Goal: Navigation & Orientation: Find specific page/section

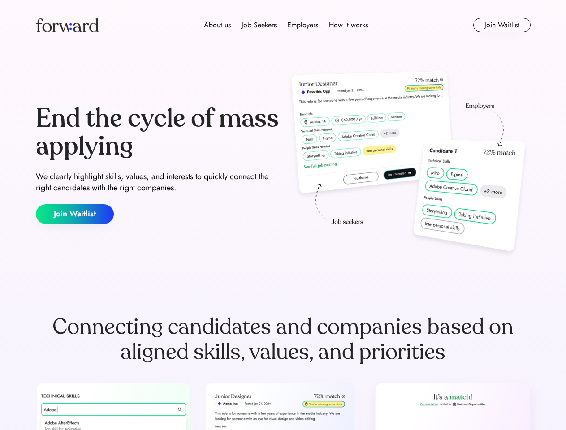
click at [283, 215] on div "End the cycle of mass applying We clearly highlight skills, values, and interes…" at bounding box center [283, 164] width 495 height 193
click at [283, 25] on div "About us Job Seekers Employers How it works" at bounding box center [285, 25] width 353 height 11
click at [67, 25] on img at bounding box center [67, 25] width 63 height 14
click at [286, 25] on div "About us Job Seekers Employers How it works" at bounding box center [285, 25] width 353 height 11
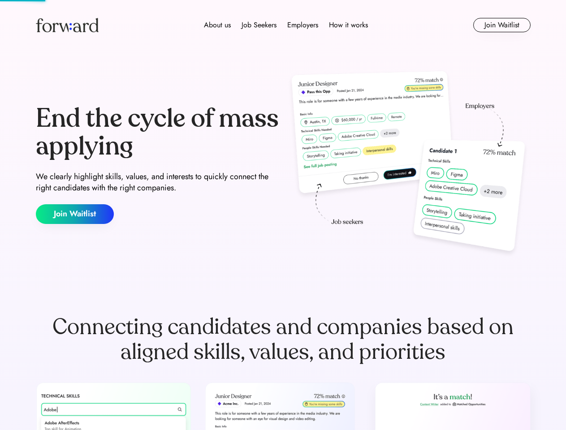
click at [217, 25] on div "About us" at bounding box center [217, 25] width 27 height 11
click at [259, 25] on div "Job Seekers" at bounding box center [258, 25] width 35 height 11
click at [302, 25] on div "Employers" at bounding box center [302, 25] width 31 height 11
